Goal: Transaction & Acquisition: Purchase product/service

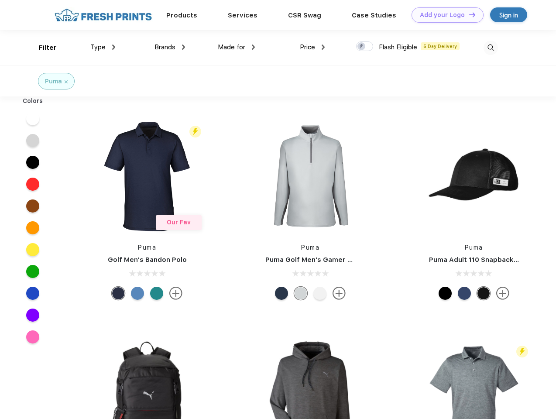
click at [444, 15] on link "Add your Logo Design Tool" at bounding box center [447, 14] width 72 height 15
click at [0, 0] on div "Design Tool" at bounding box center [0, 0] width 0 height 0
click at [468, 14] on link "Add your Logo Design Tool" at bounding box center [447, 14] width 72 height 15
click at [42, 48] on div "Filter" at bounding box center [48, 48] width 18 height 10
click at [103, 47] on span "Type" at bounding box center [97, 47] width 15 height 8
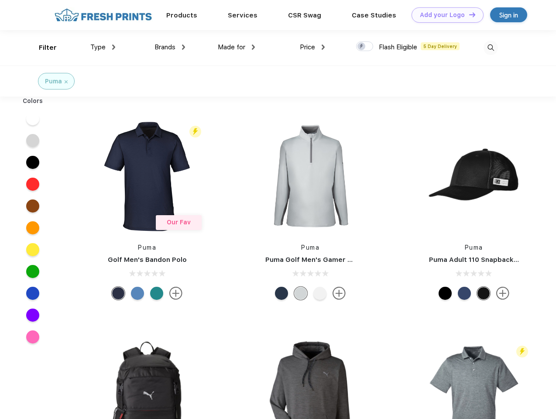
click at [170, 47] on span "Brands" at bounding box center [164, 47] width 21 height 8
click at [236, 47] on span "Made for" at bounding box center [231, 47] width 27 height 8
click at [312, 47] on span "Price" at bounding box center [307, 47] width 15 height 8
click at [365, 47] on div at bounding box center [364, 46] width 17 height 10
click at [361, 47] on input "checkbox" at bounding box center [359, 44] width 6 height 6
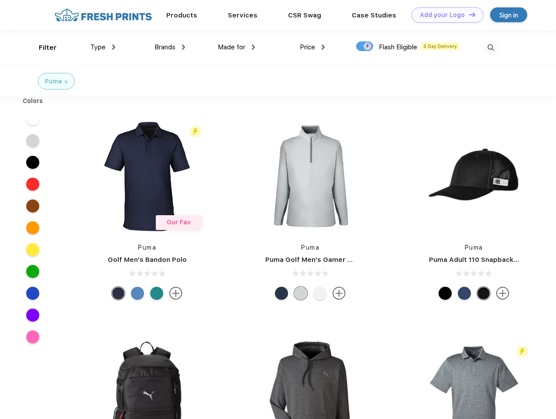
click at [490, 48] on img at bounding box center [490, 48] width 14 height 14
